Goal: Transaction & Acquisition: Download file/media

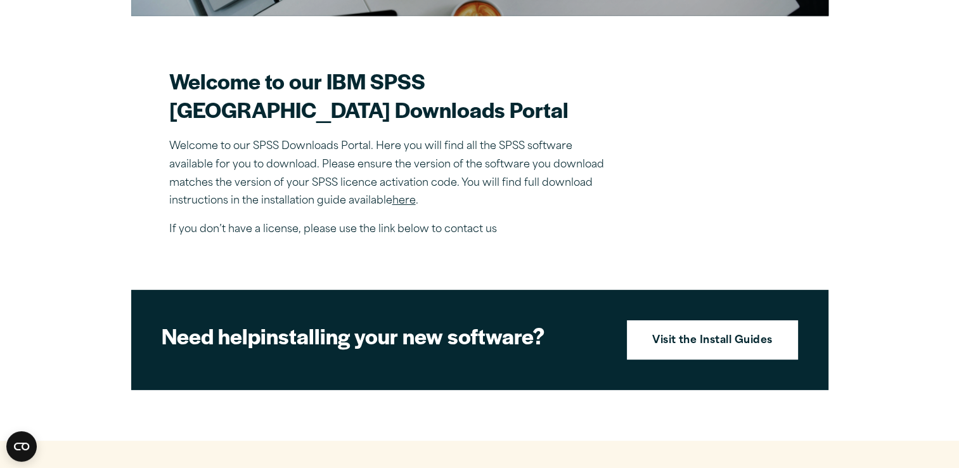
scroll to position [339, 0]
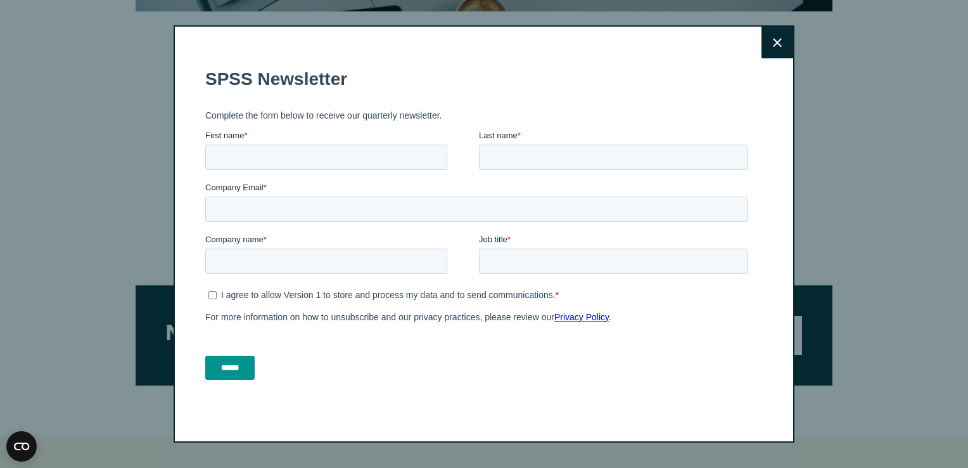
click at [780, 42] on button "Close" at bounding box center [778, 43] width 32 height 32
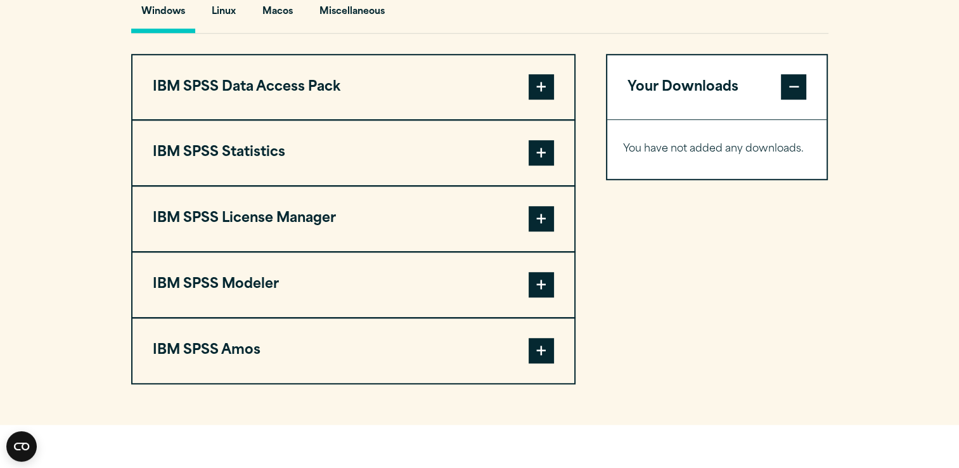
scroll to position [959, 0]
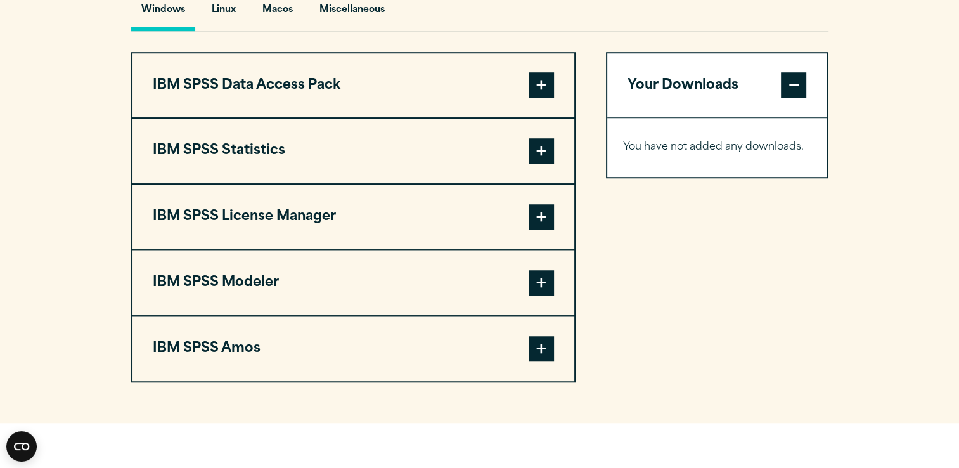
click at [542, 98] on span at bounding box center [541, 84] width 25 height 25
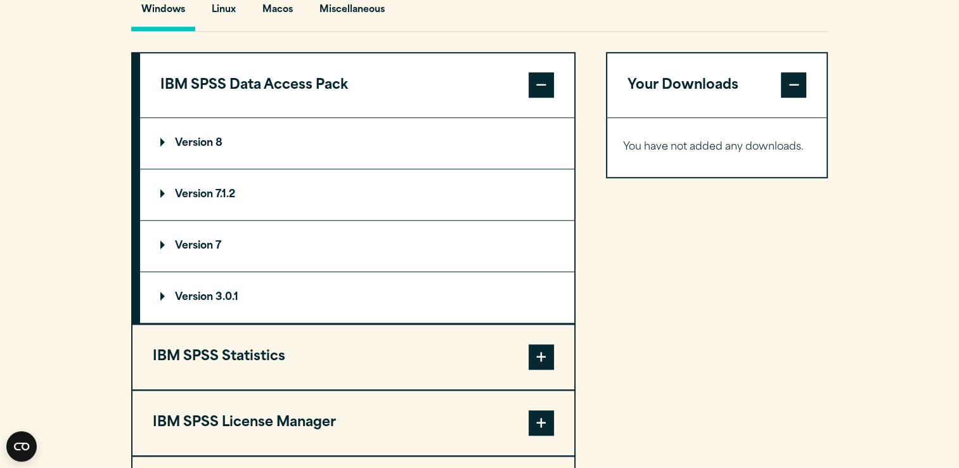
click at [544, 98] on span at bounding box center [541, 84] width 25 height 25
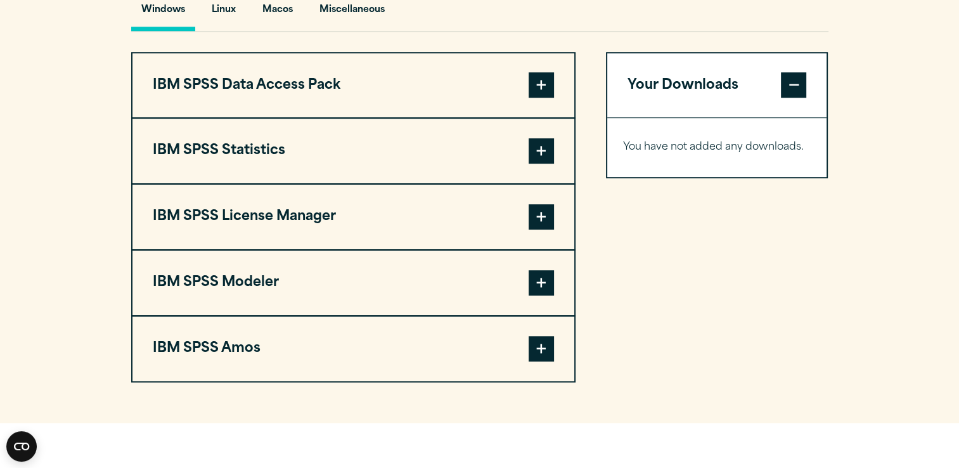
click at [546, 164] on span at bounding box center [541, 150] width 25 height 25
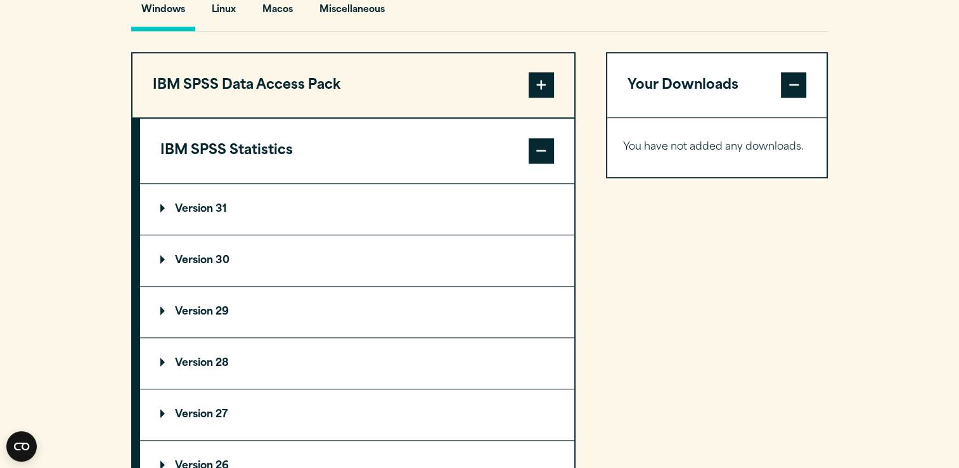
click at [246, 286] on summary "Version 30" at bounding box center [357, 260] width 434 height 51
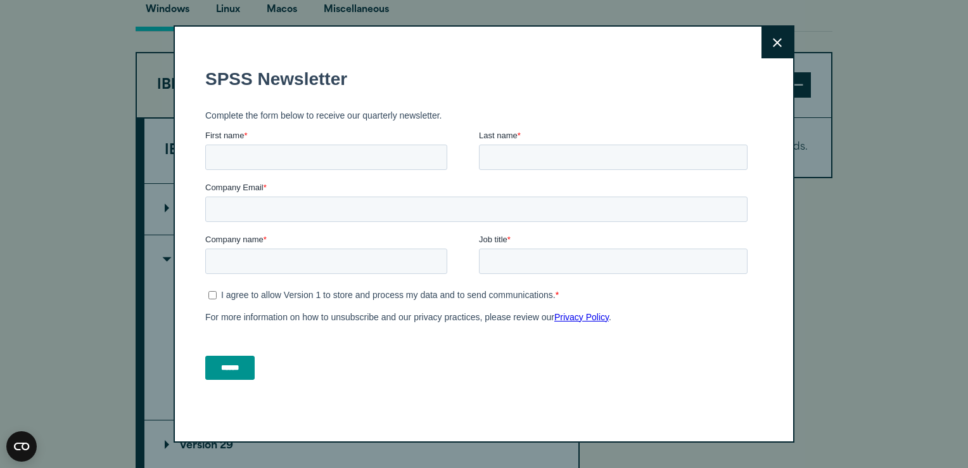
click at [781, 51] on button "Close" at bounding box center [778, 43] width 32 height 32
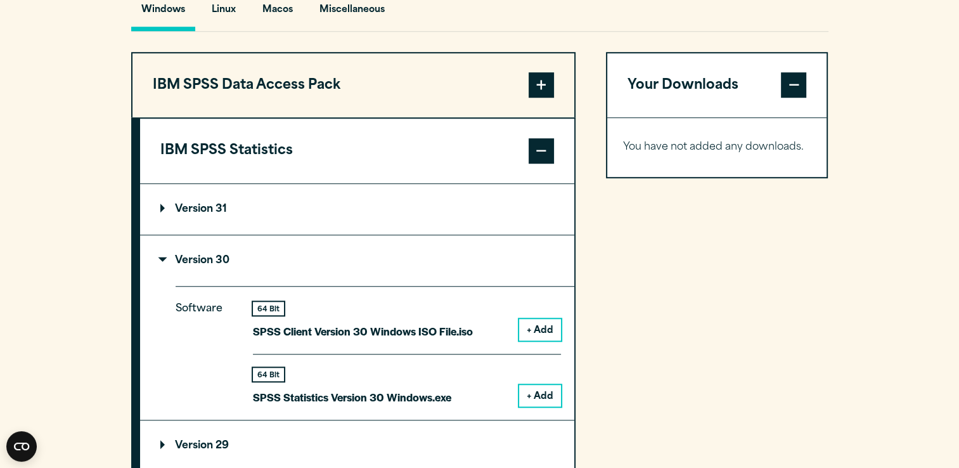
click at [546, 340] on button "+ Add" at bounding box center [540, 330] width 42 height 22
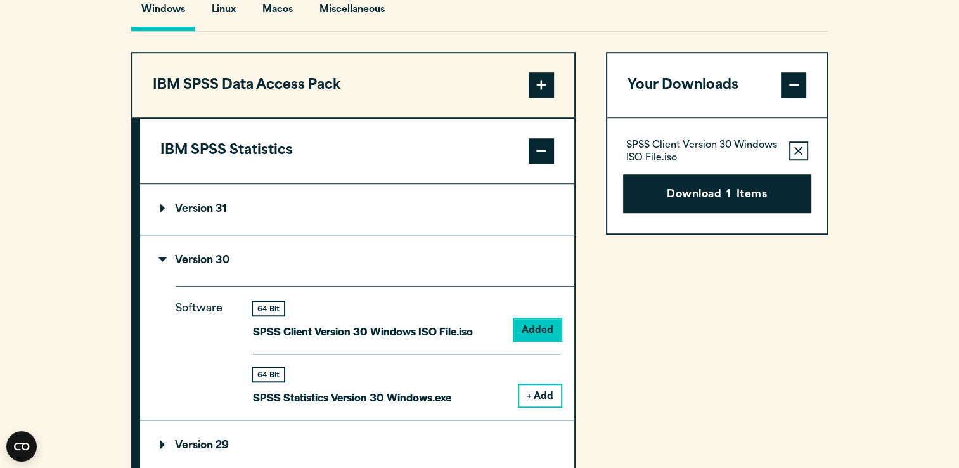
click at [541, 406] on button "+ Add" at bounding box center [540, 396] width 42 height 22
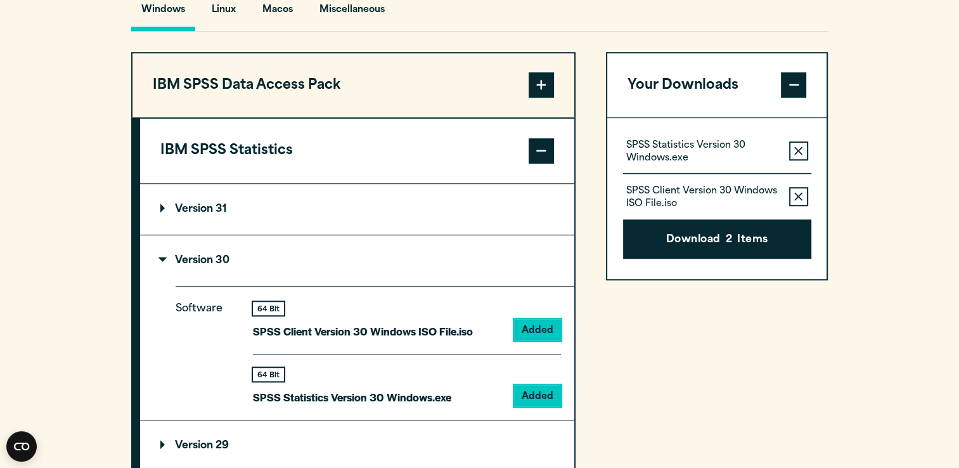
click at [793, 160] on button "Remove this item from your software download list" at bounding box center [798, 150] width 19 height 19
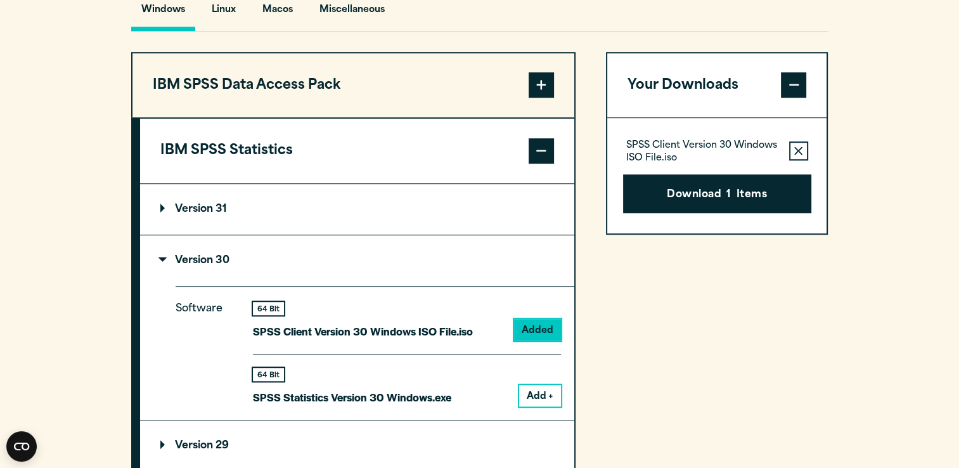
click at [800, 155] on icon "button" at bounding box center [798, 150] width 8 height 9
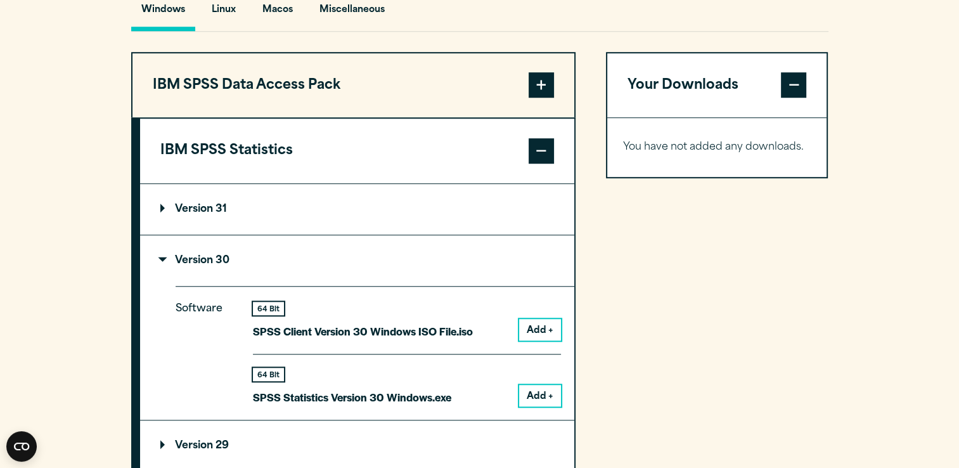
click at [548, 406] on button "Add +" at bounding box center [540, 396] width 42 height 22
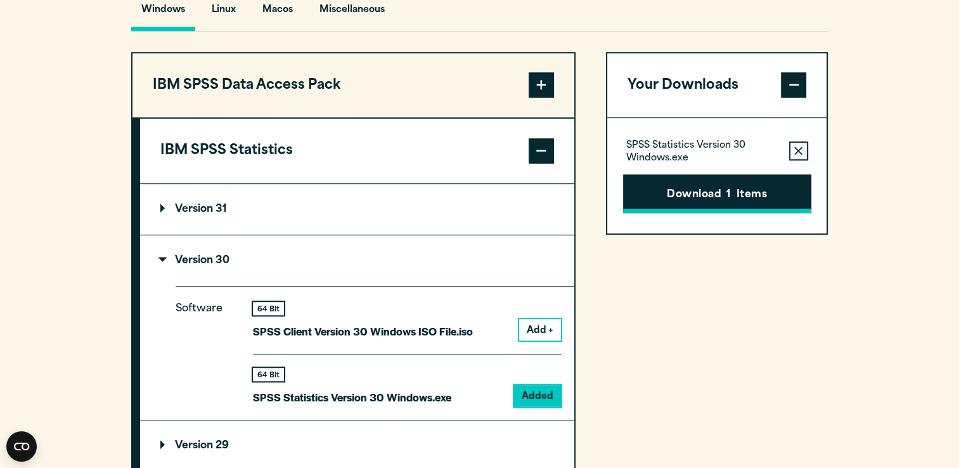
click at [712, 214] on button "Download 1 Items" at bounding box center [717, 193] width 188 height 39
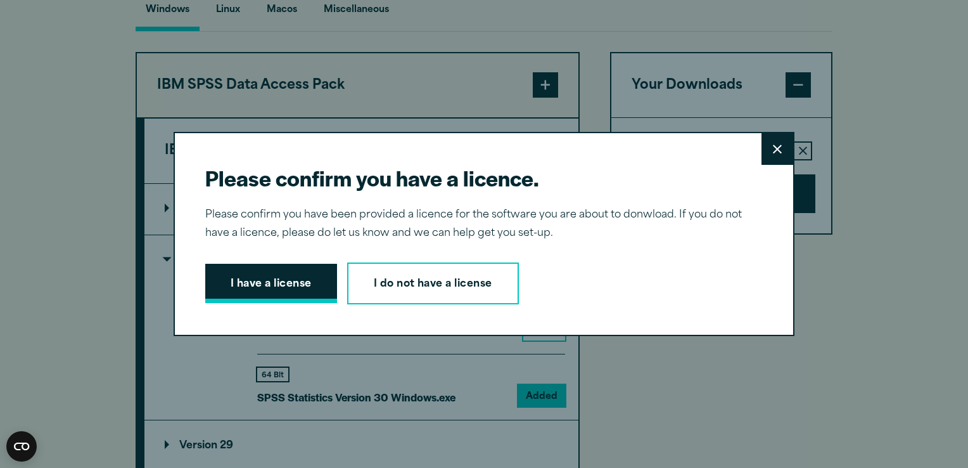
click at [300, 298] on button "I have a license" at bounding box center [271, 283] width 132 height 39
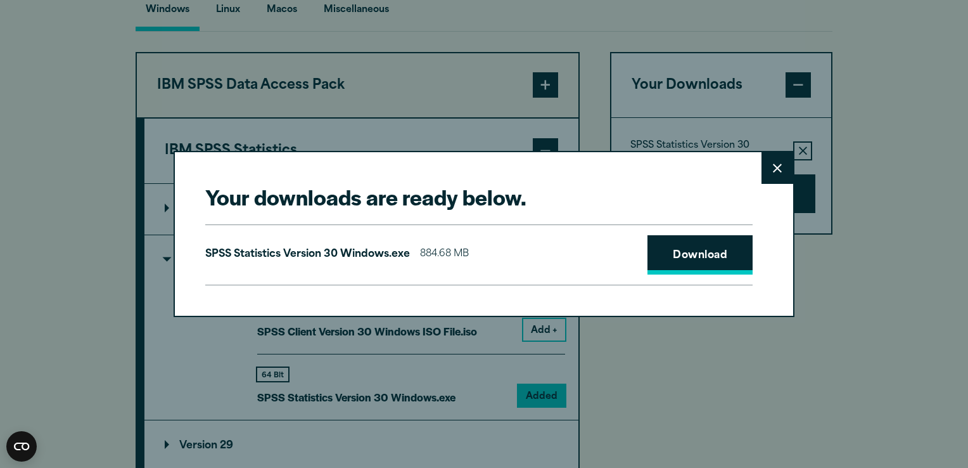
click at [664, 260] on link "Download" at bounding box center [700, 254] width 105 height 39
click at [773, 172] on icon at bounding box center [777, 169] width 9 height 10
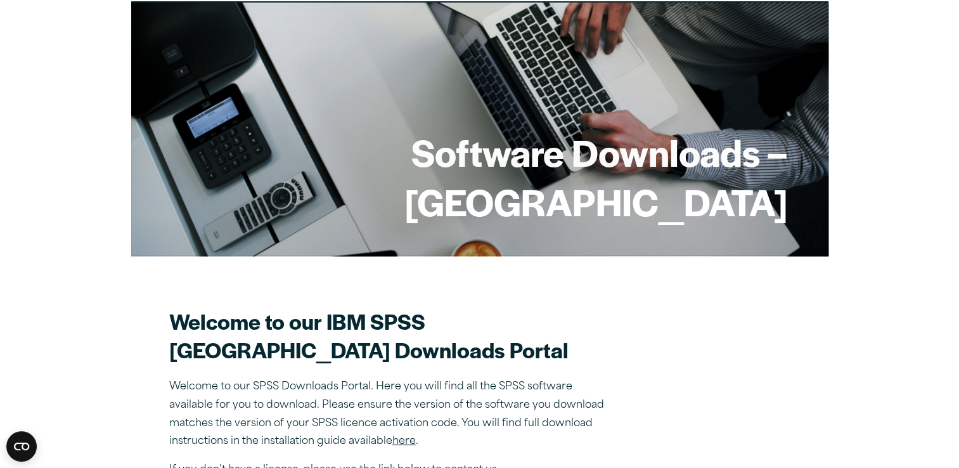
scroll to position [0, 0]
